Goal: Information Seeking & Learning: Learn about a topic

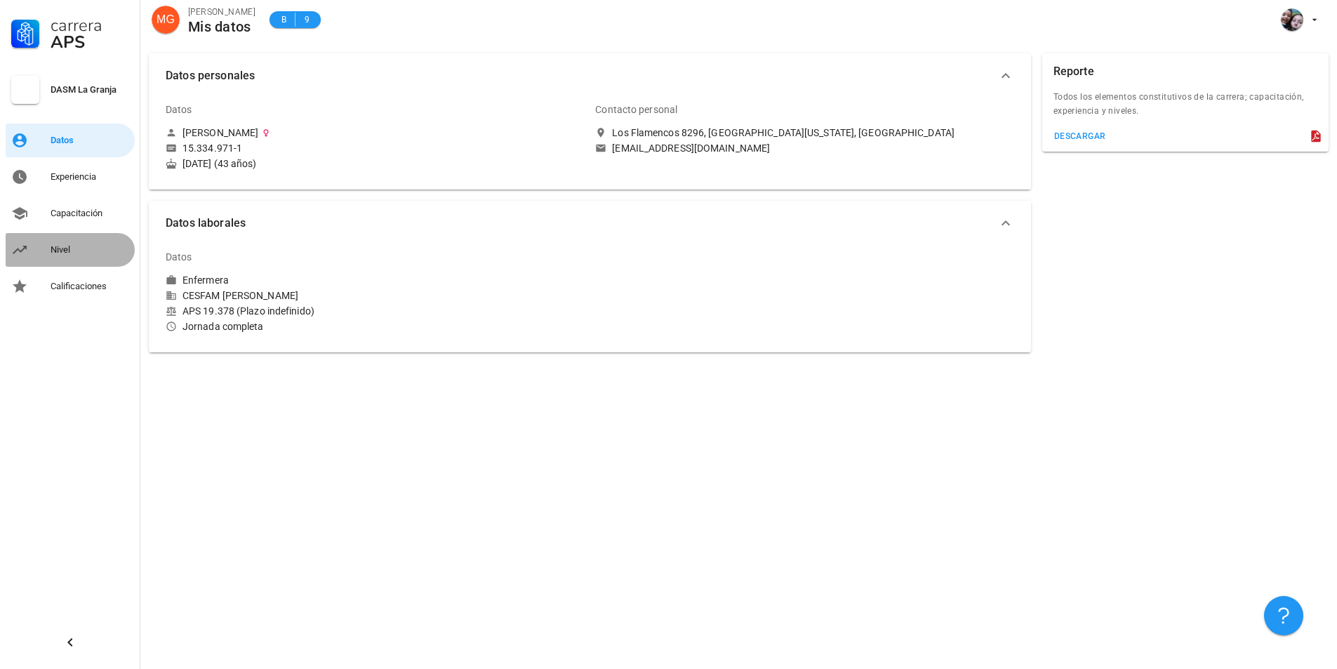
click at [58, 246] on div "Nivel" at bounding box center [90, 249] width 79 height 11
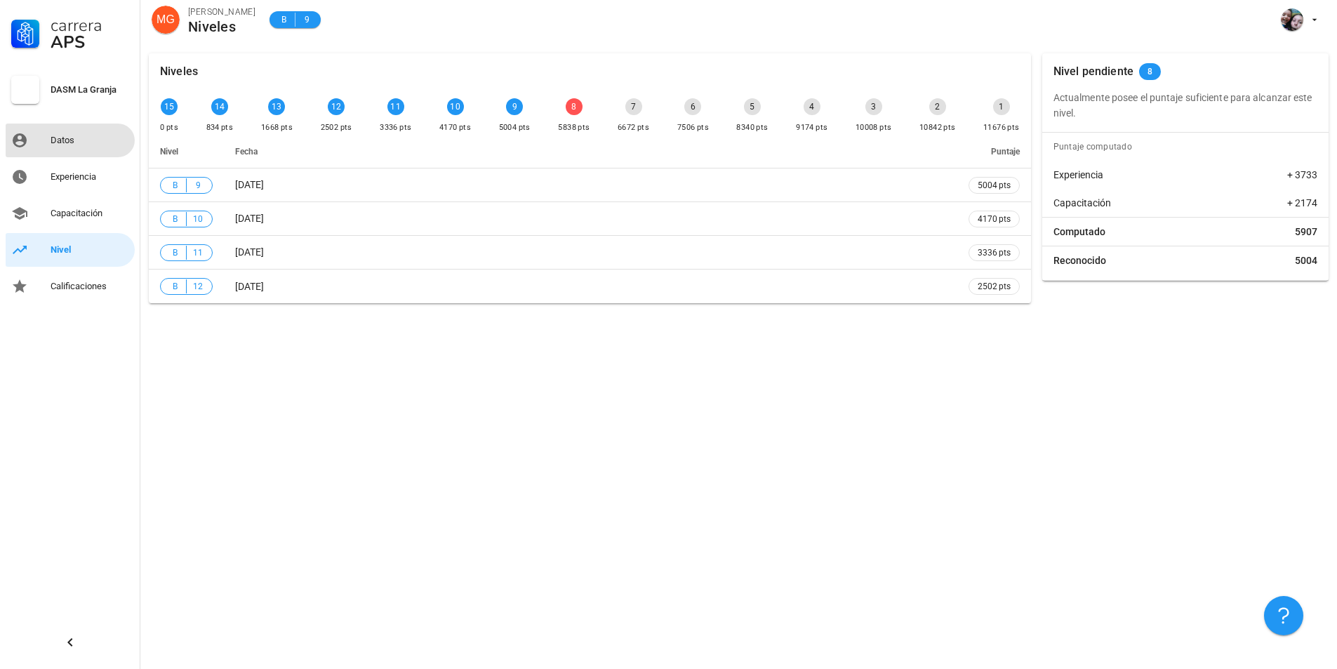
click at [100, 150] on div "Datos" at bounding box center [90, 140] width 79 height 22
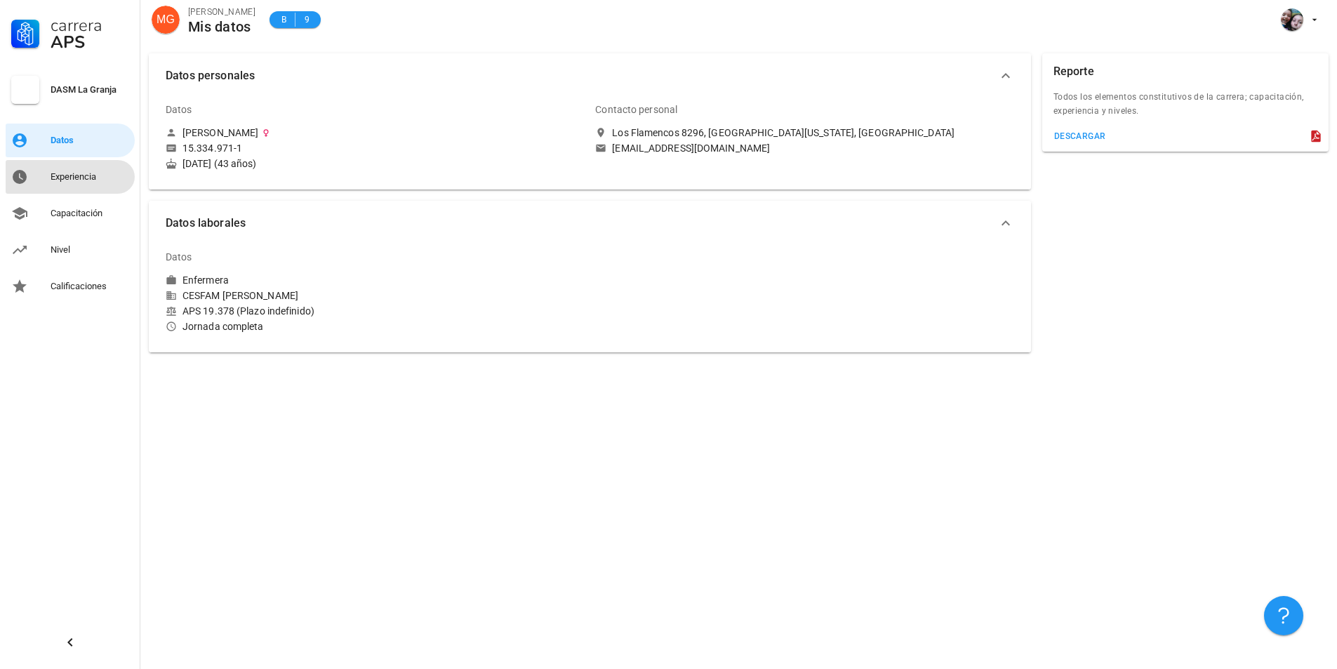
click at [84, 182] on div "Experiencia" at bounding box center [90, 176] width 79 height 11
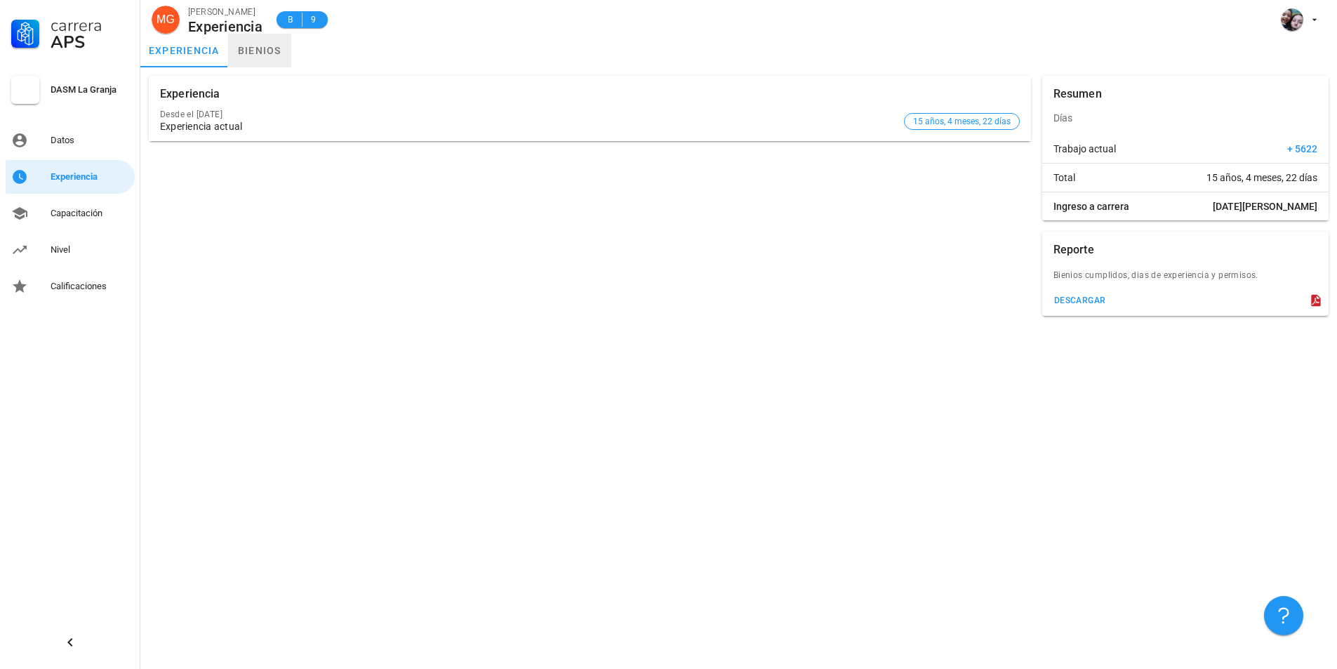
click at [262, 48] on link "bienios" at bounding box center [259, 51] width 63 height 34
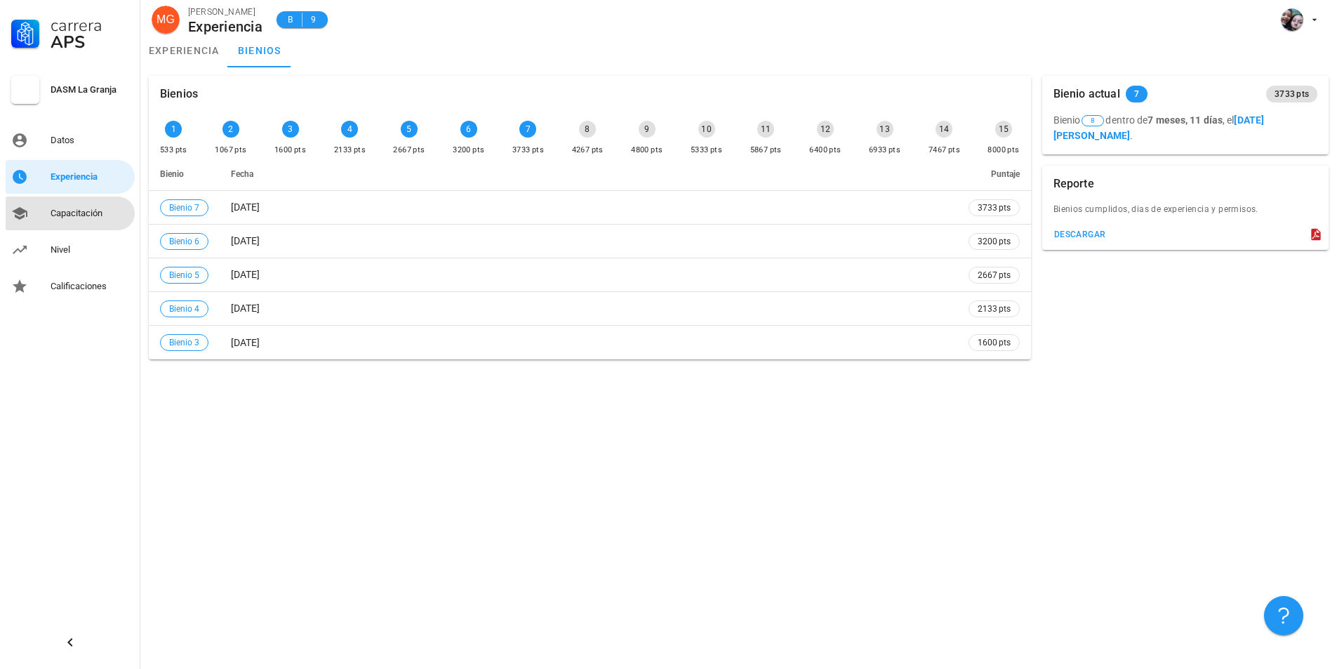
click at [69, 213] on div "Capacitación" at bounding box center [90, 213] width 79 height 11
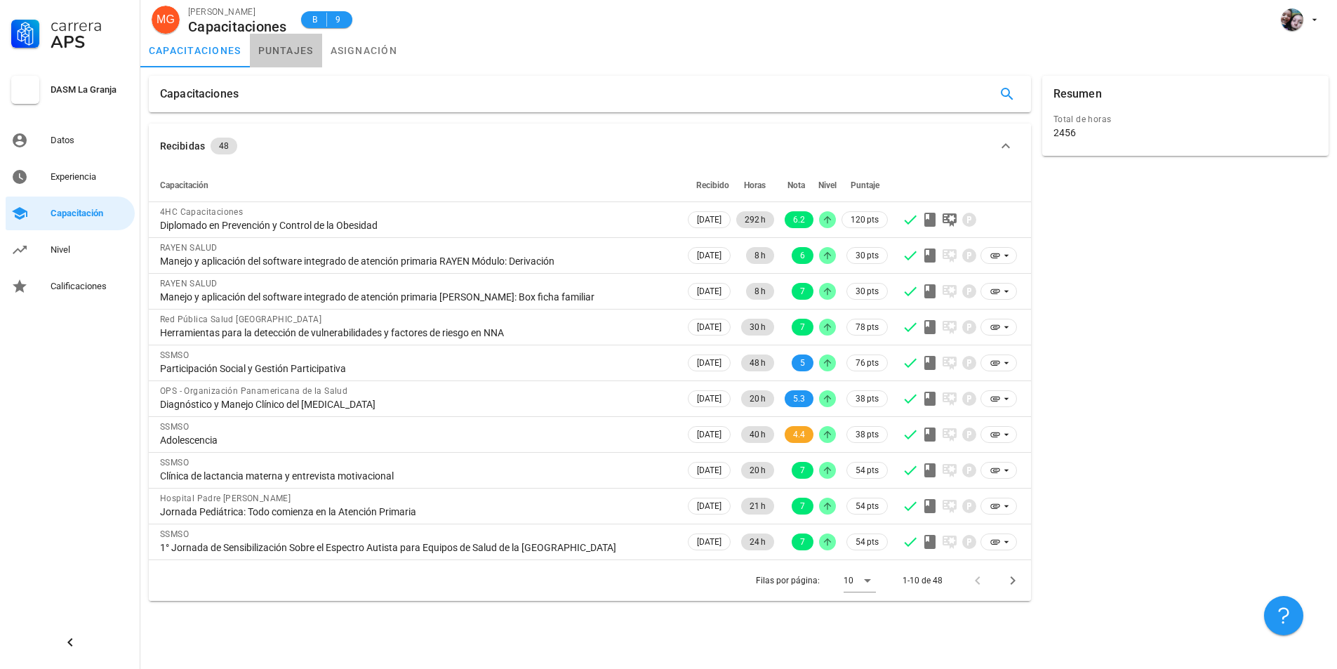
click at [291, 46] on link "puntajes" at bounding box center [286, 51] width 72 height 34
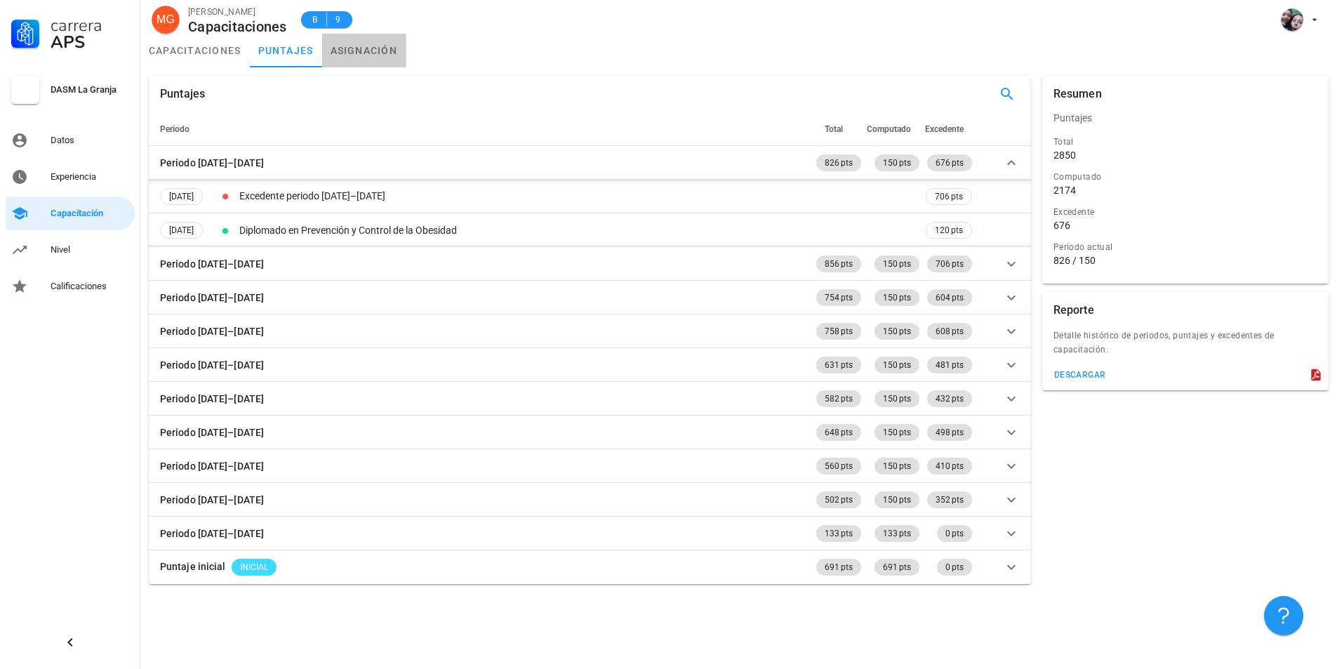
click at [386, 59] on link "asignación" at bounding box center [364, 51] width 84 height 34
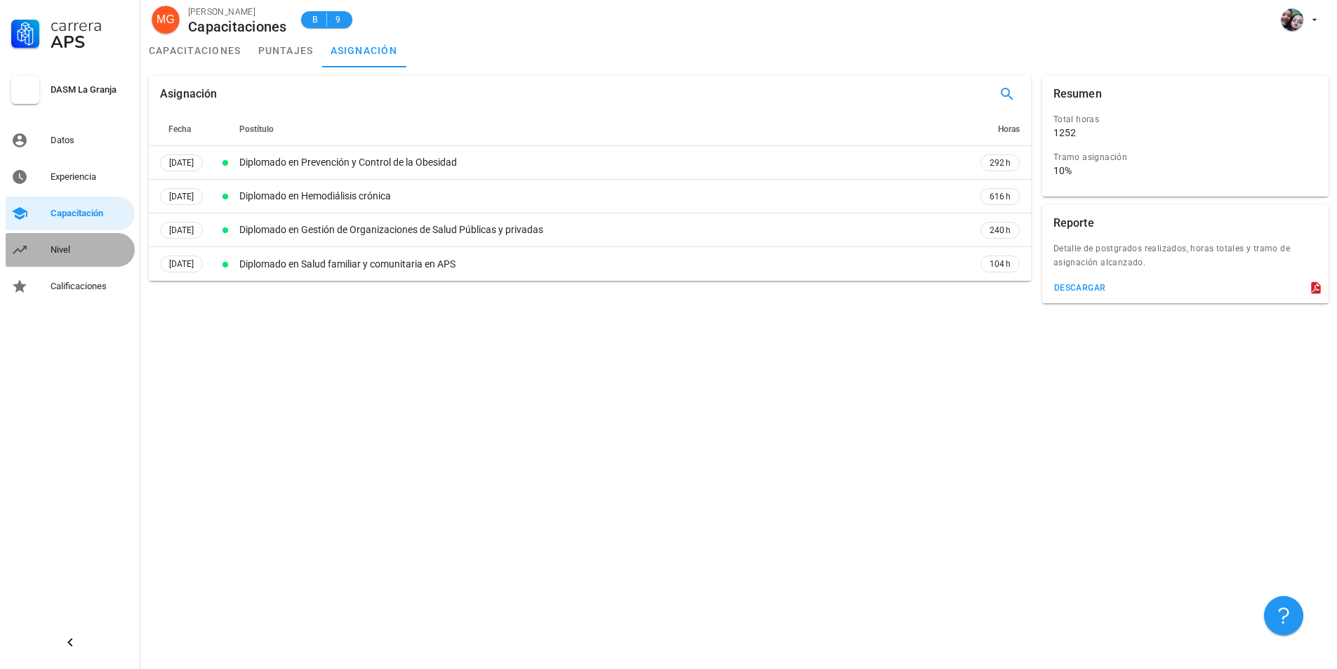
click at [73, 251] on div "Nivel" at bounding box center [90, 249] width 79 height 11
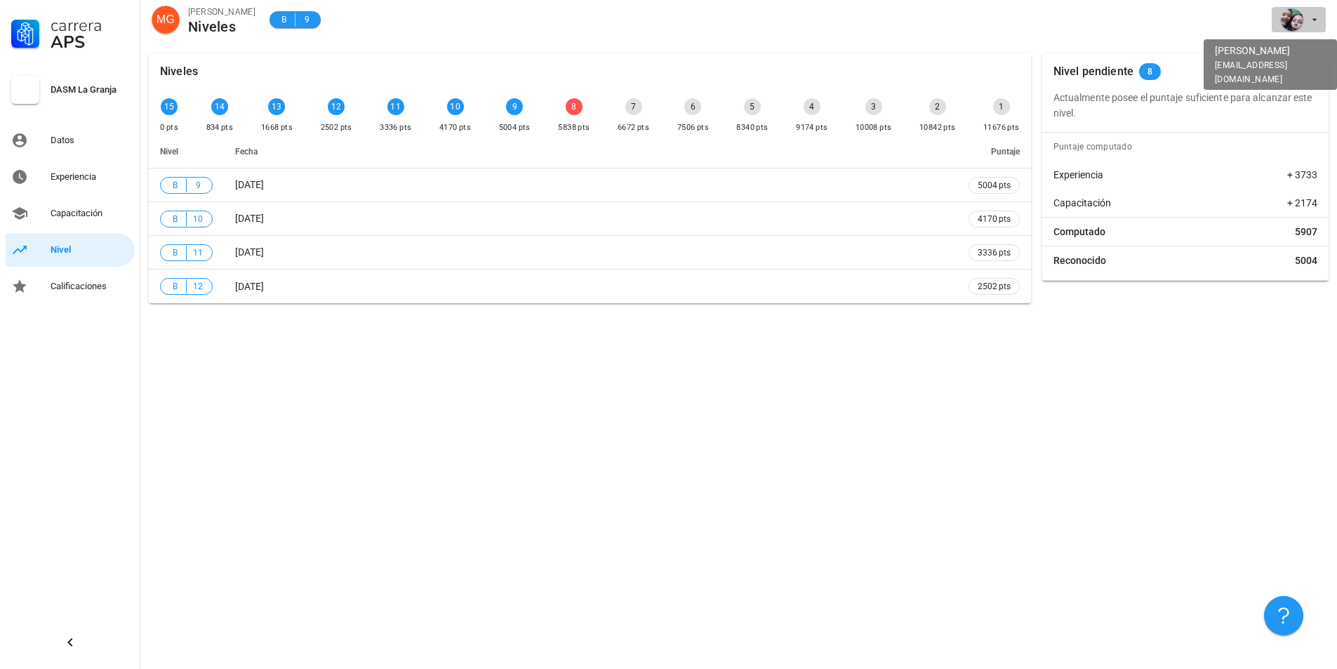
click at [1316, 16] on icon "button" at bounding box center [1314, 19] width 11 height 11
click at [1297, 64] on div "Salir" at bounding box center [1307, 55] width 22 height 28
